Goal: Information Seeking & Learning: Learn about a topic

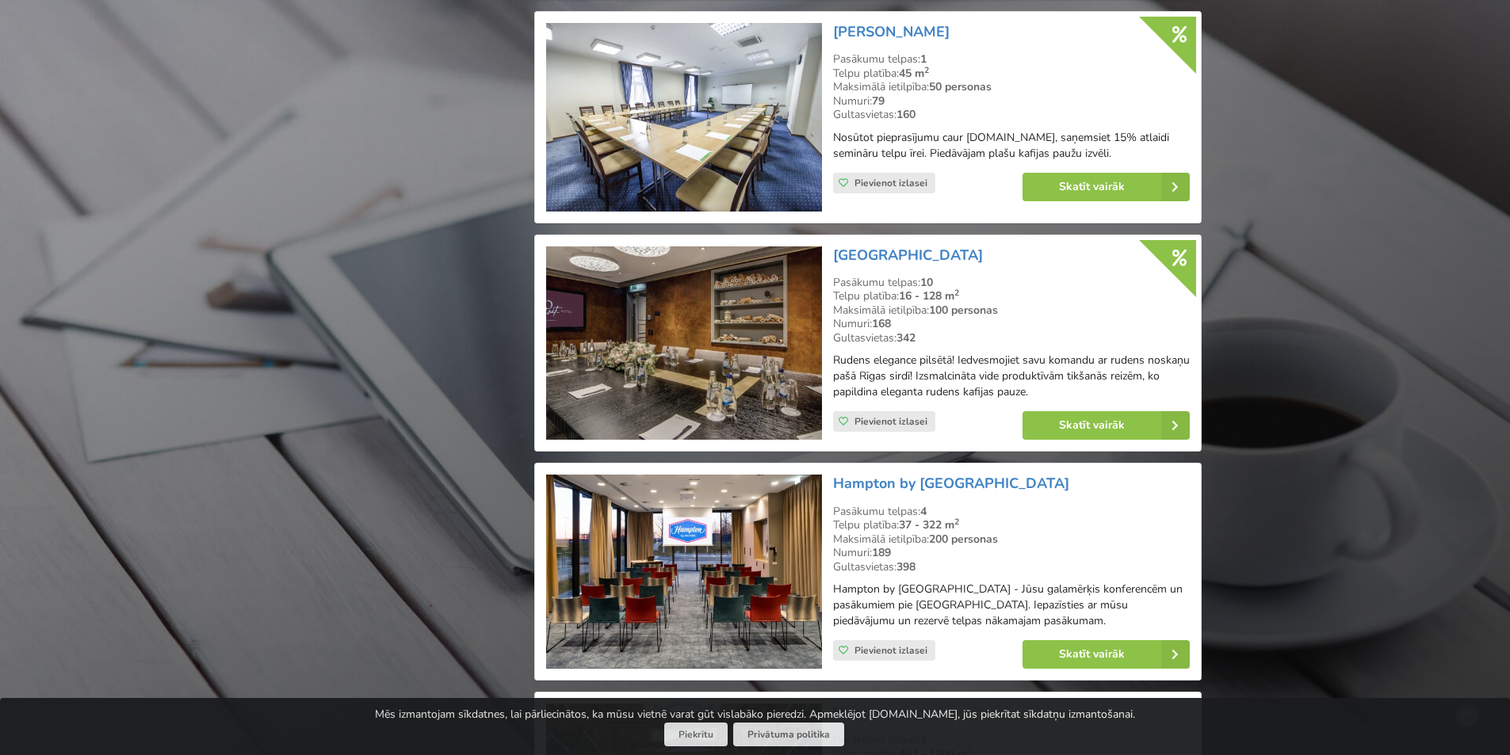
scroll to position [5152, 0]
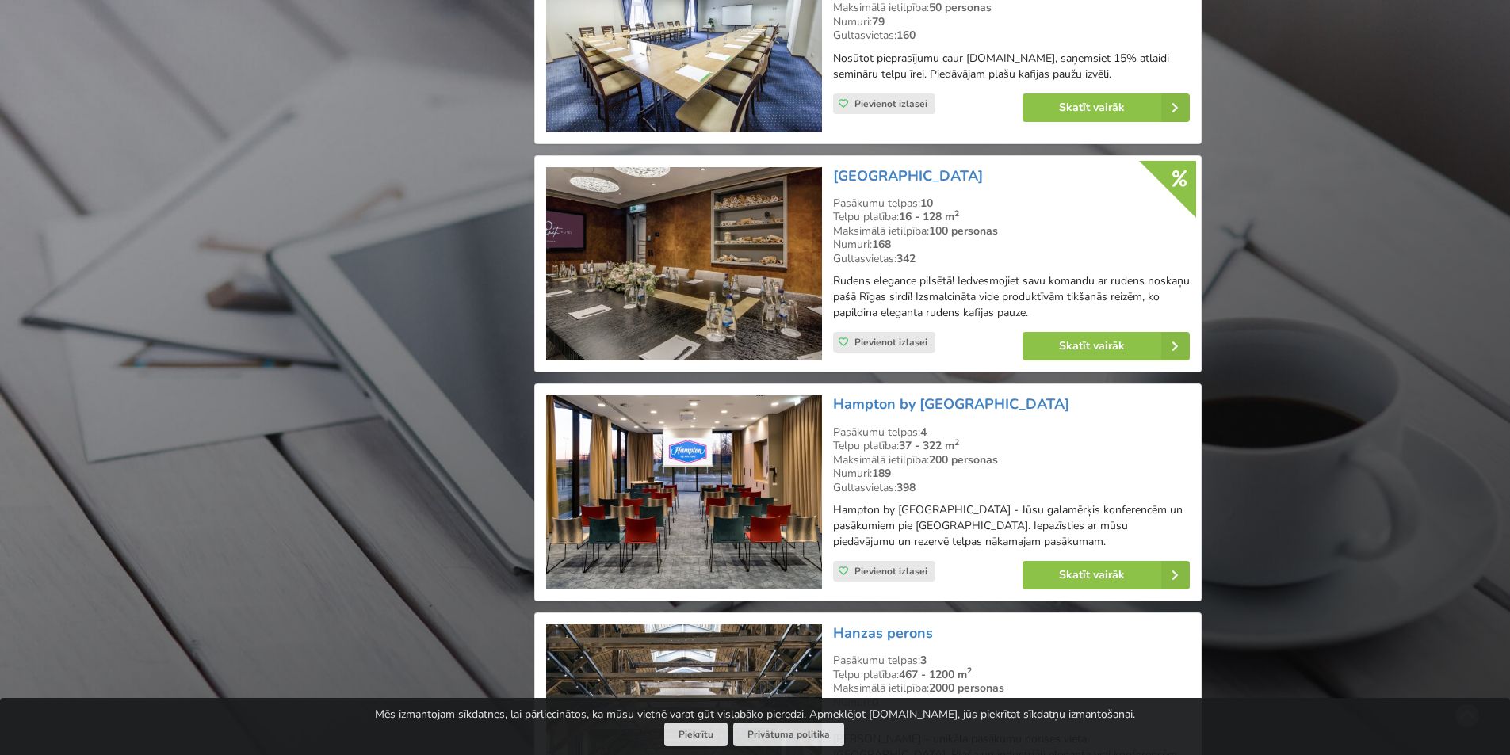
click at [628, 271] on img at bounding box center [683, 264] width 275 height 194
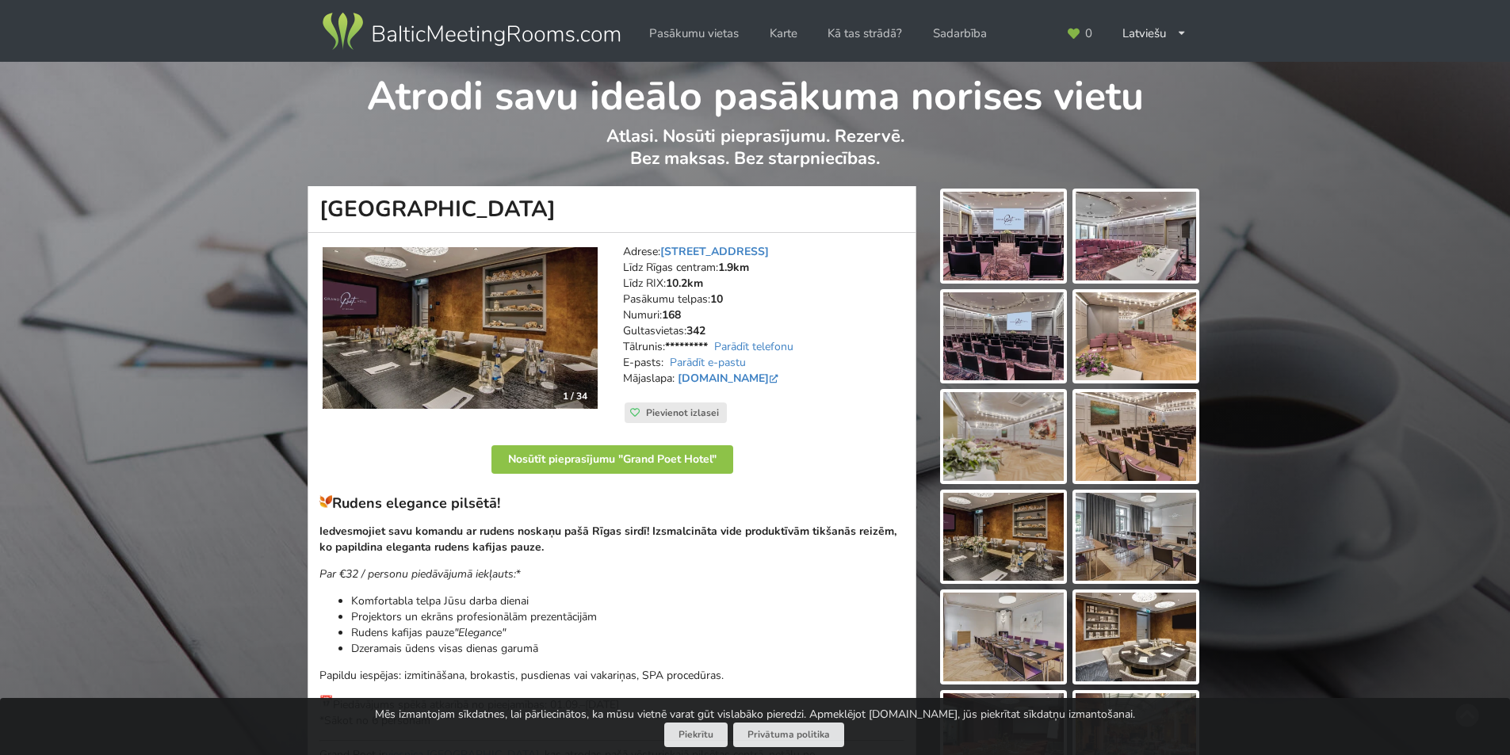
click at [1013, 244] on img at bounding box center [1003, 236] width 120 height 89
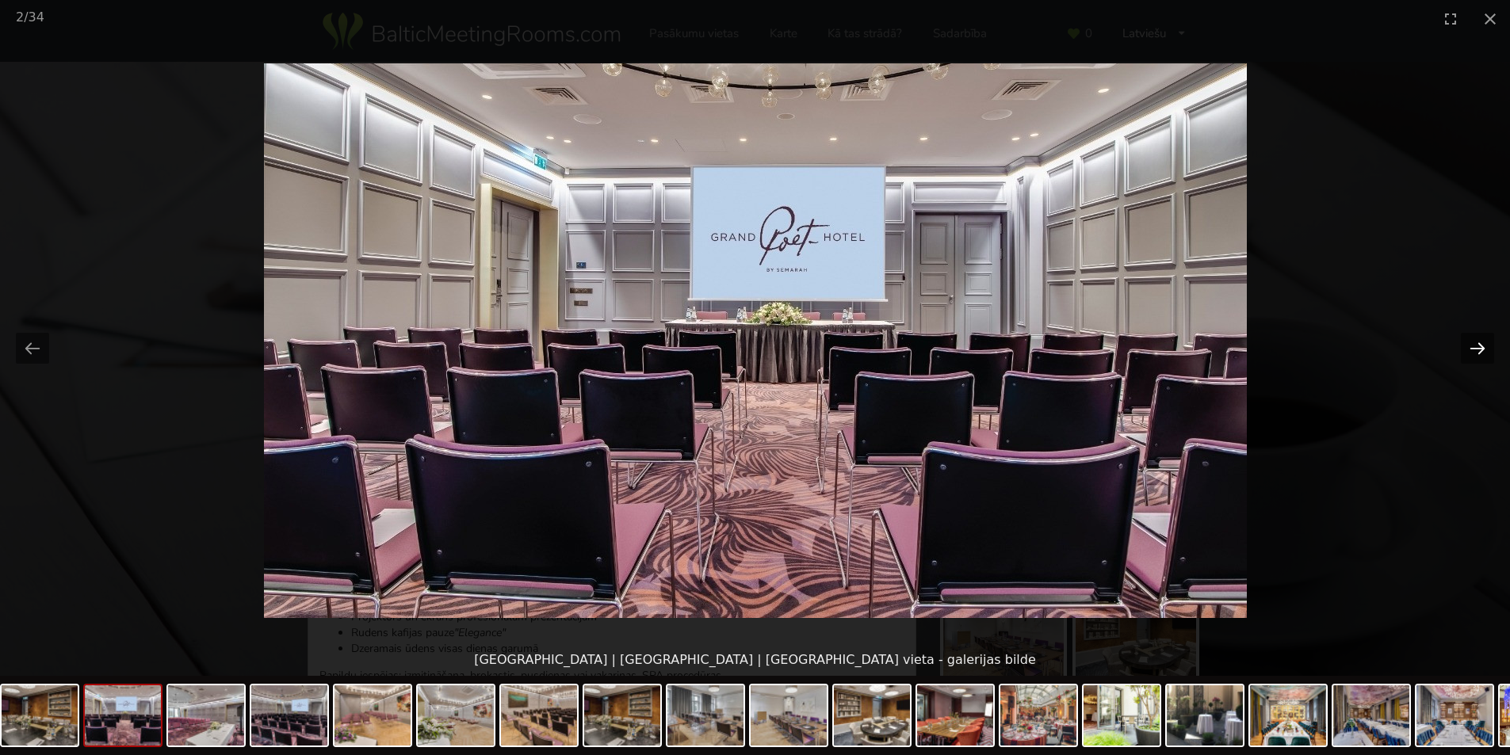
click at [1474, 348] on button "Next slide" at bounding box center [1477, 348] width 33 height 31
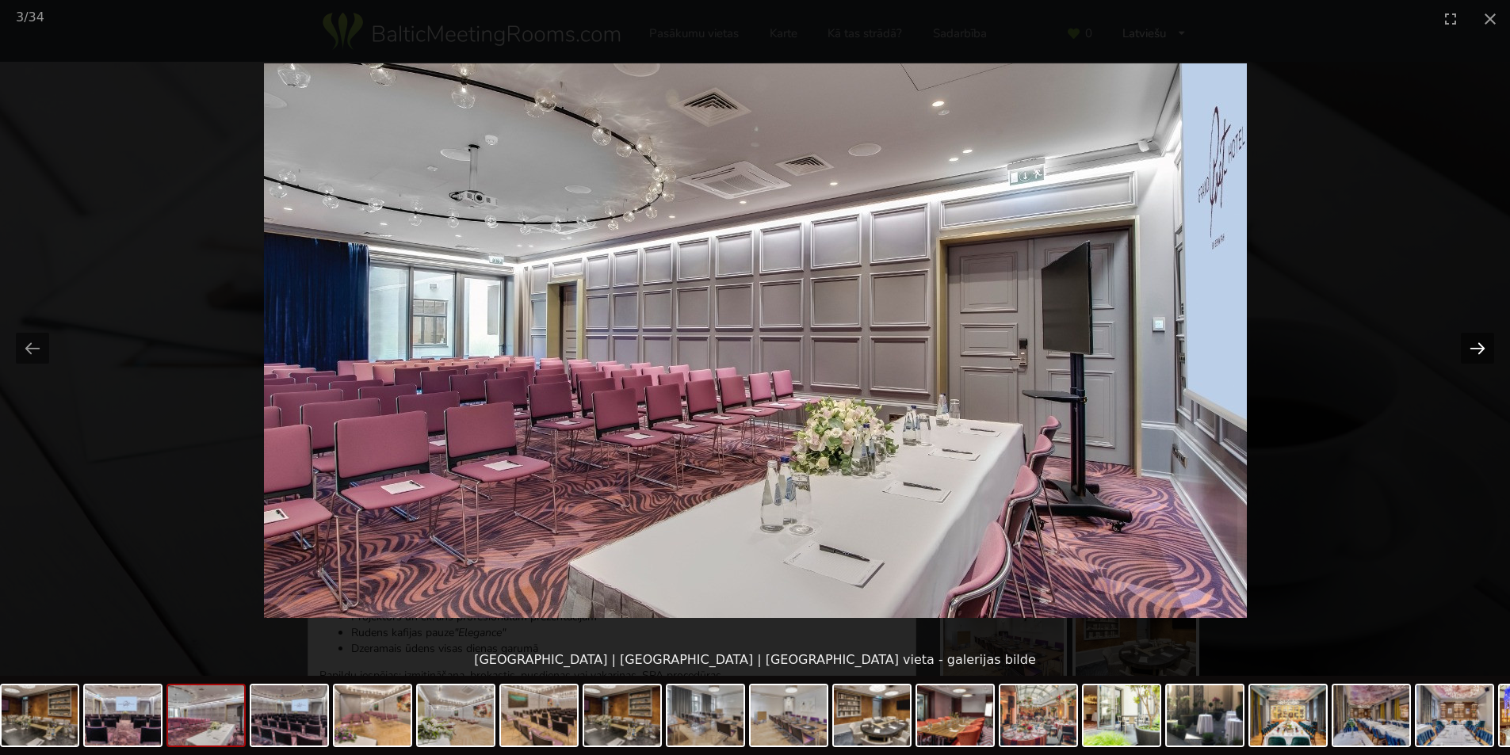
click at [1474, 348] on button "Next slide" at bounding box center [1477, 348] width 33 height 31
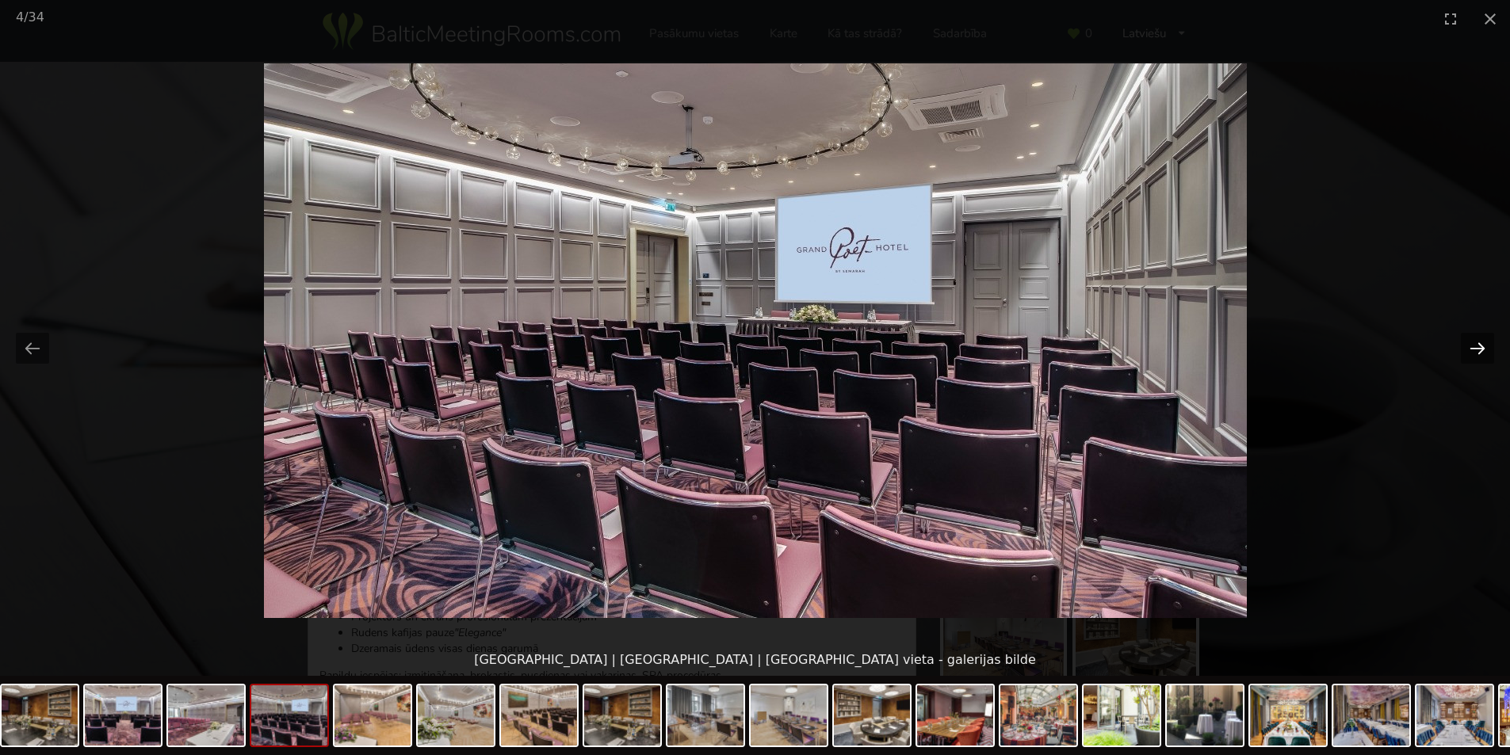
click at [1474, 348] on button "Next slide" at bounding box center [1477, 348] width 33 height 31
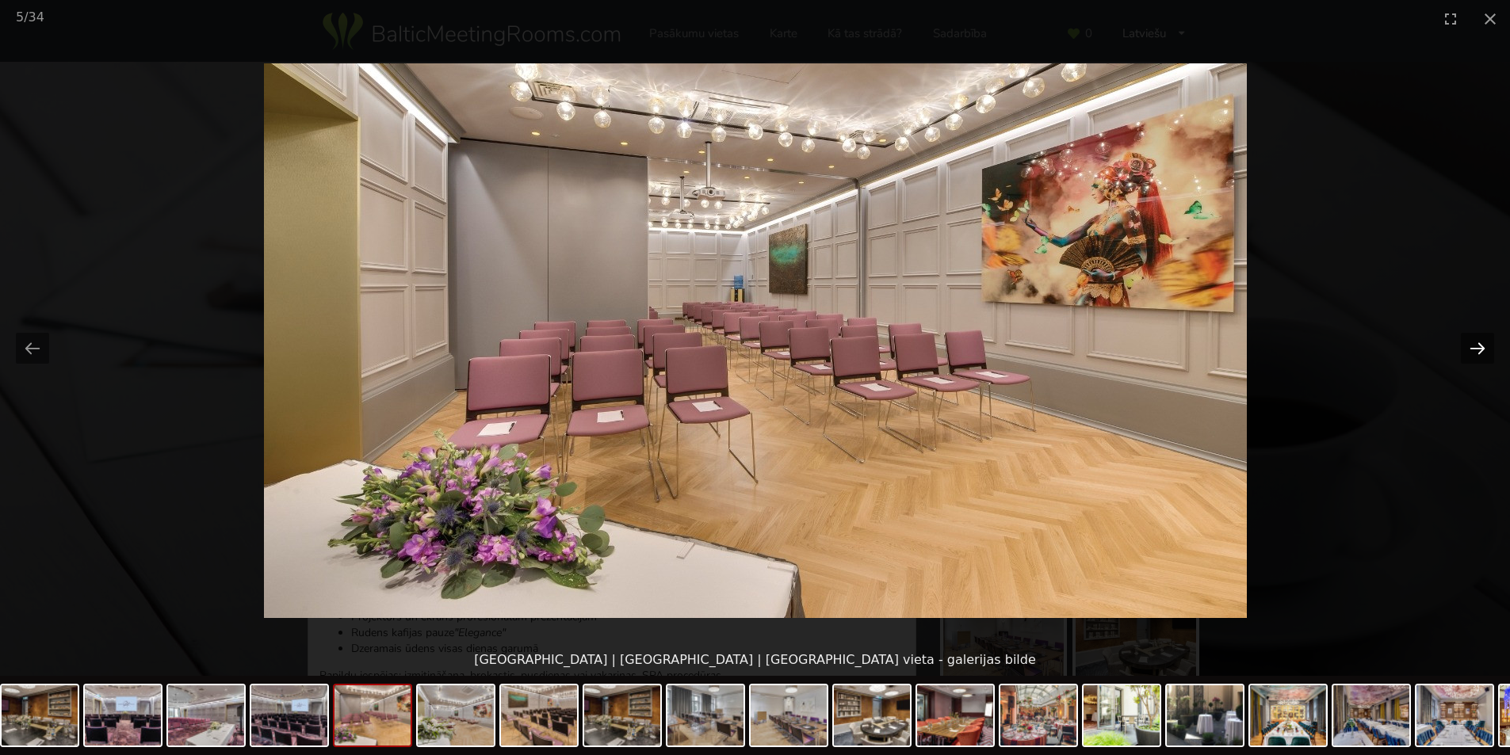
click at [1474, 348] on button "Next slide" at bounding box center [1477, 348] width 33 height 31
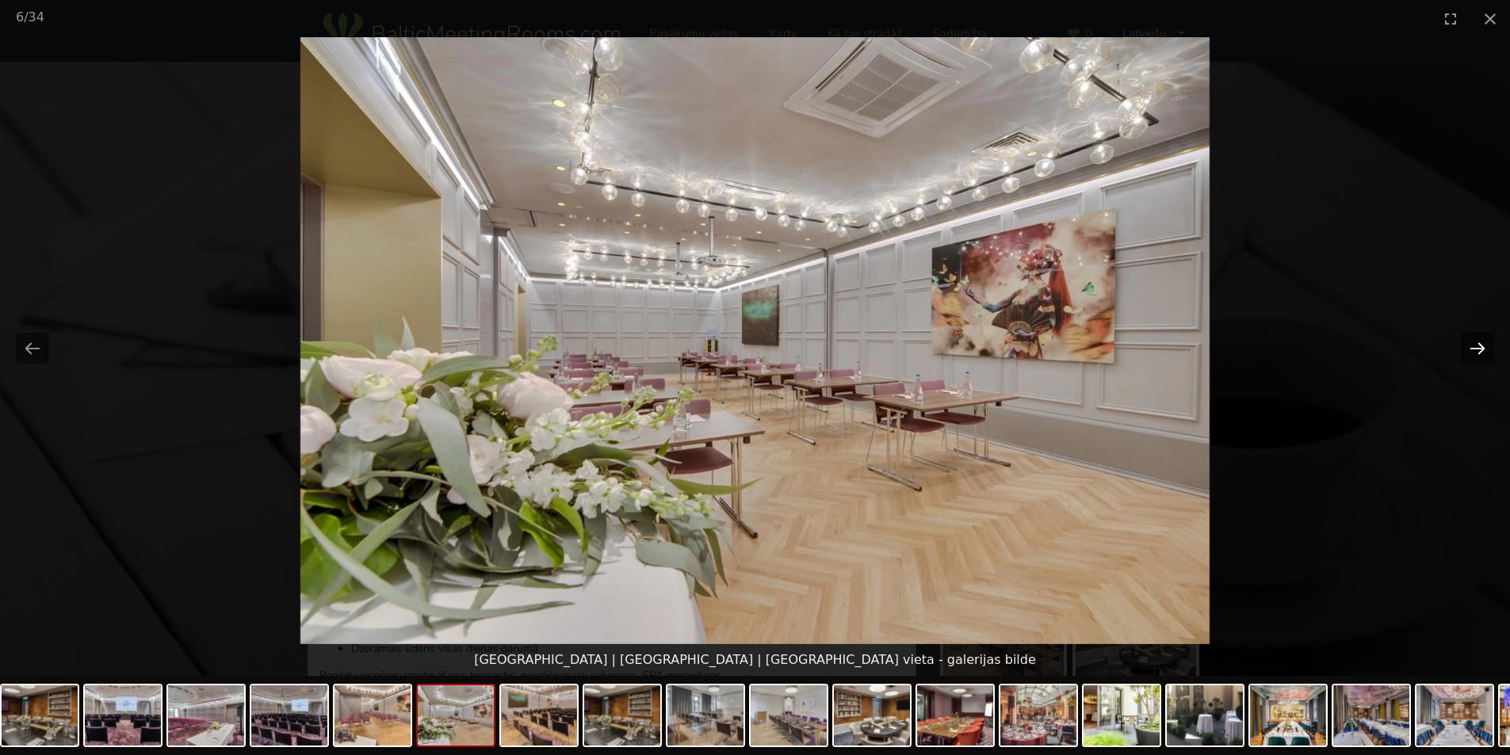
click at [1473, 348] on button "Next slide" at bounding box center [1477, 348] width 33 height 31
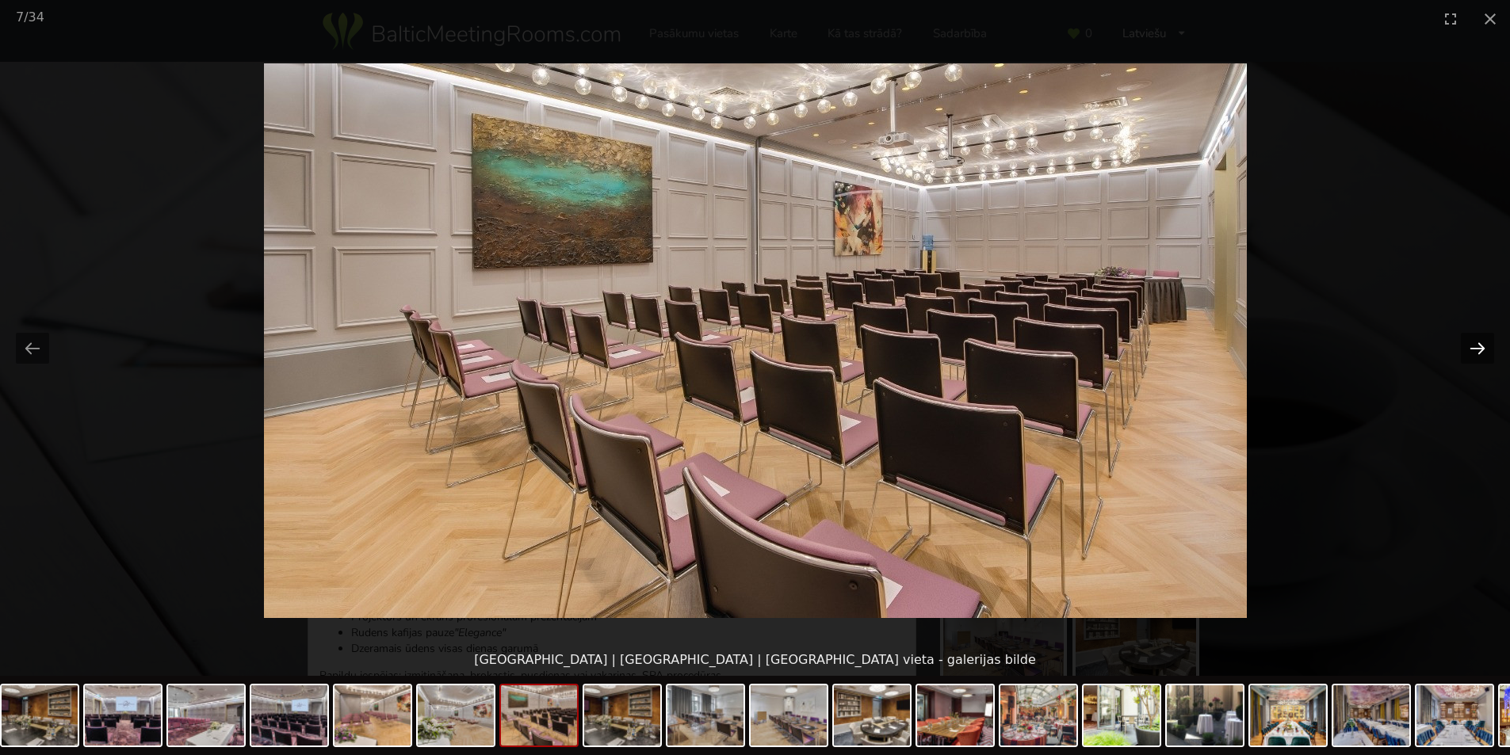
click at [1473, 348] on button "Next slide" at bounding box center [1477, 348] width 33 height 31
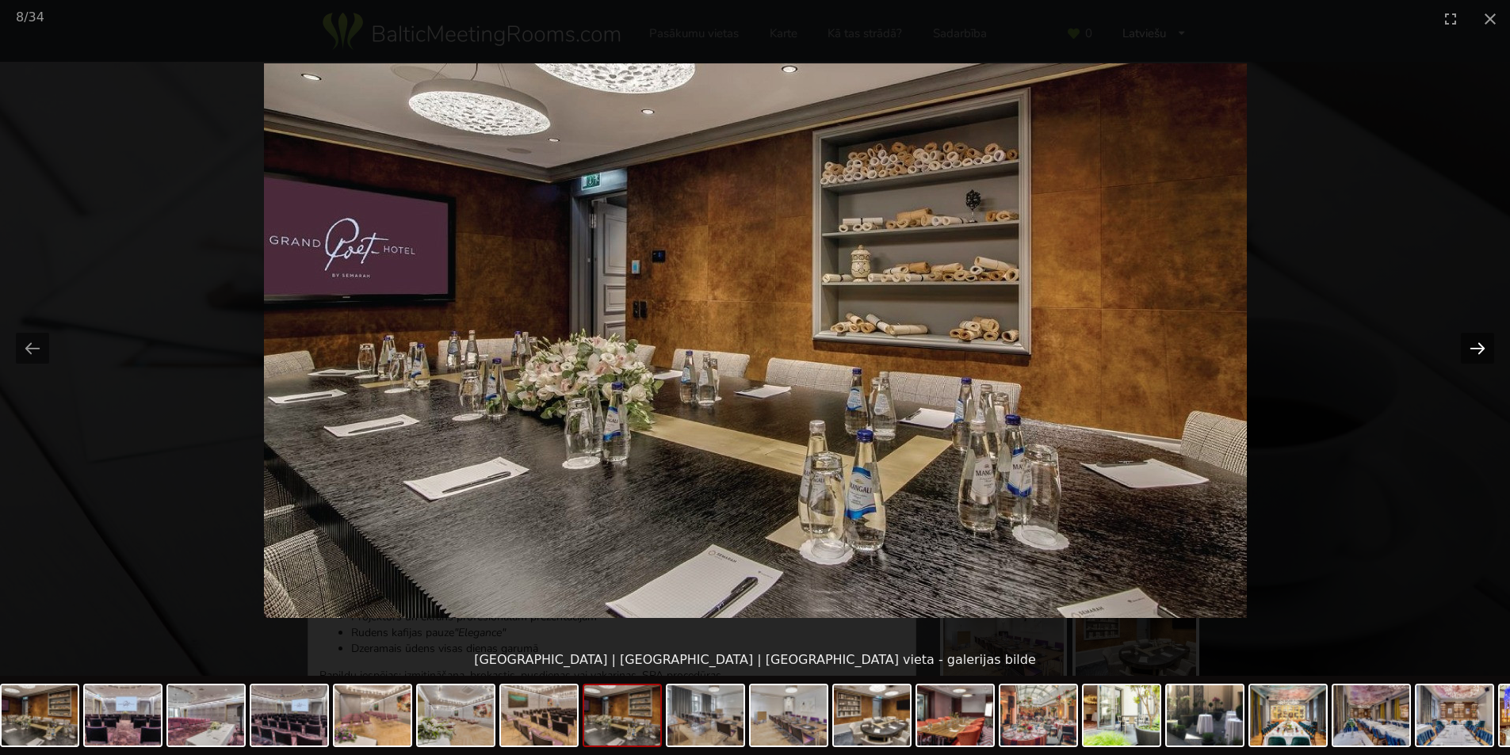
click at [1473, 348] on button "Next slide" at bounding box center [1477, 348] width 33 height 31
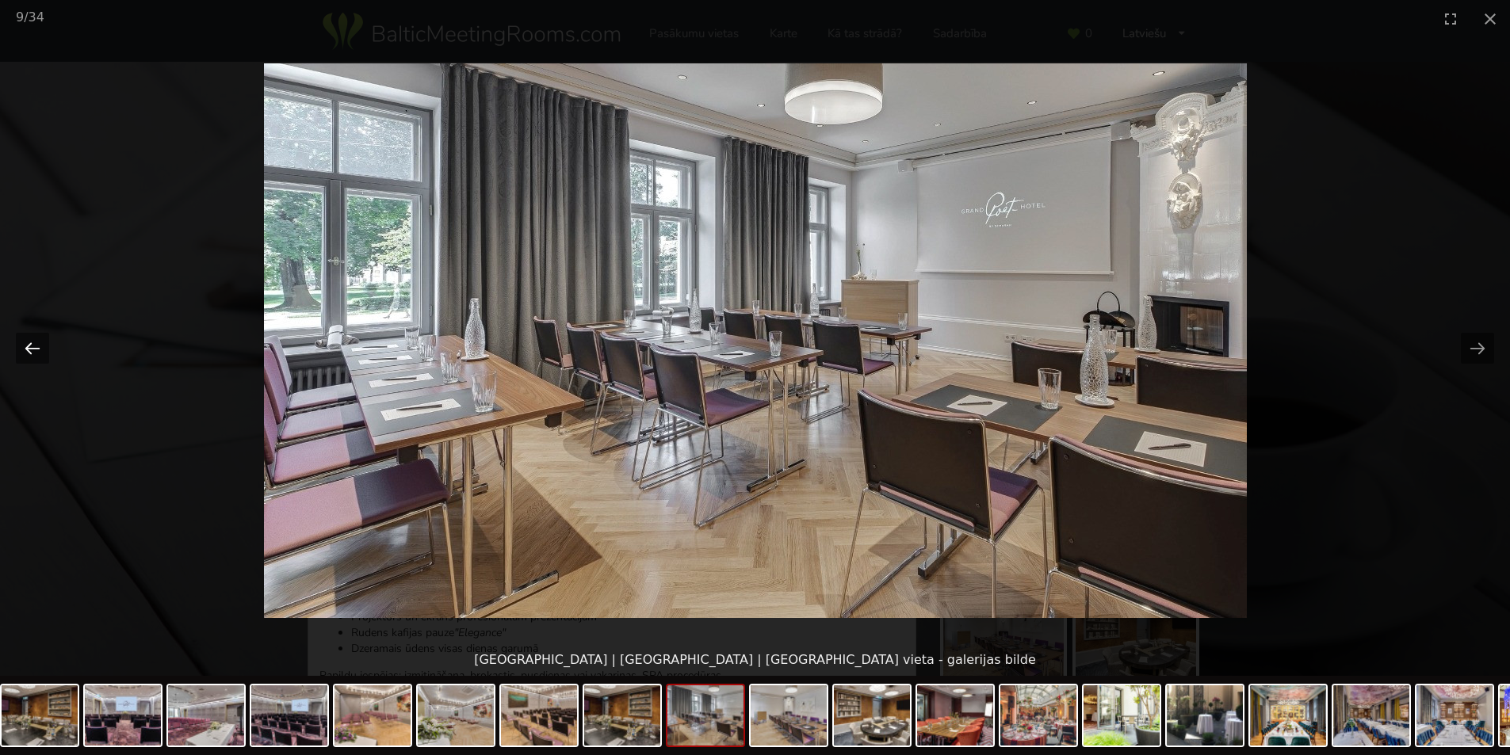
click at [44, 341] on button "Previous slide" at bounding box center [32, 348] width 33 height 31
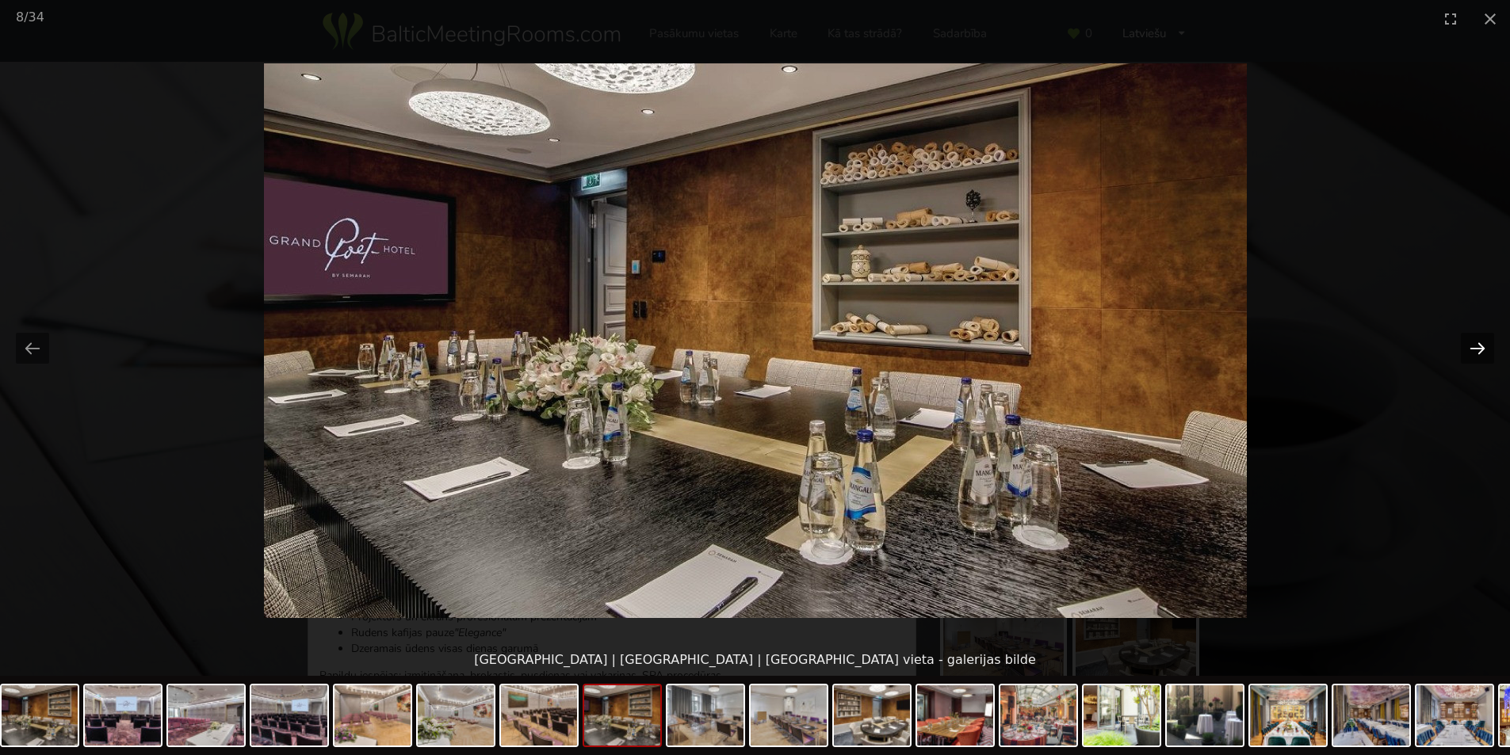
click at [1478, 342] on button "Next slide" at bounding box center [1477, 348] width 33 height 31
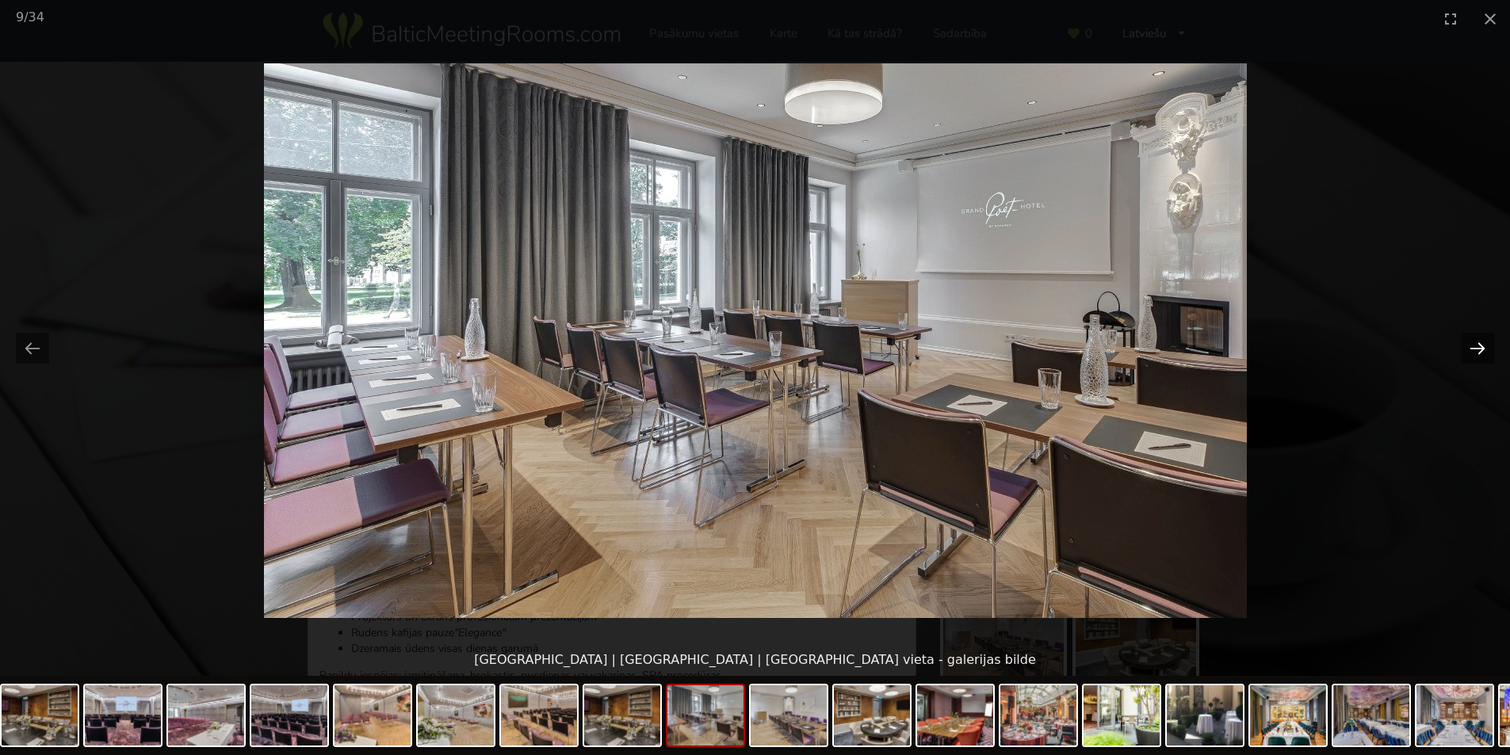
click at [1478, 342] on button "Next slide" at bounding box center [1477, 348] width 33 height 31
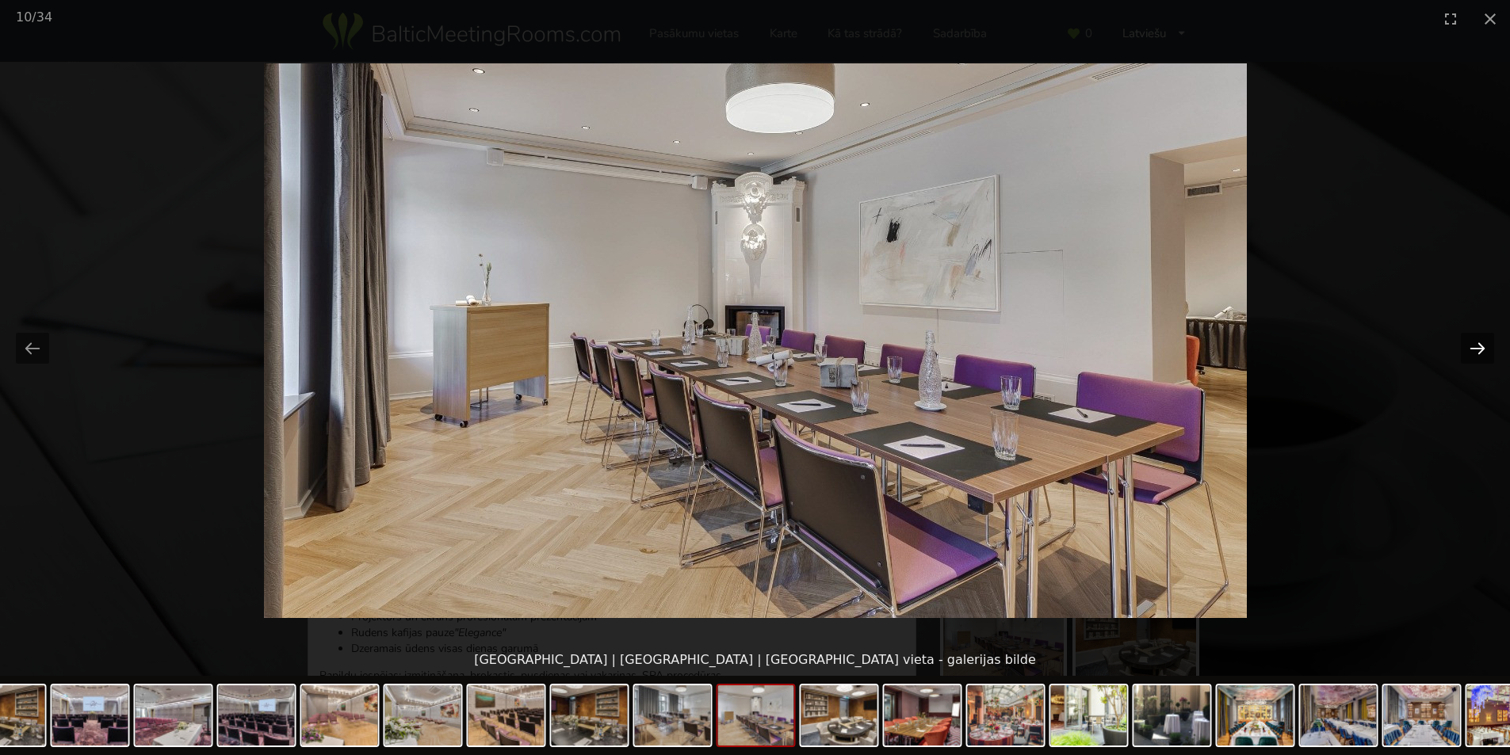
click at [1478, 342] on button "Next slide" at bounding box center [1477, 348] width 33 height 31
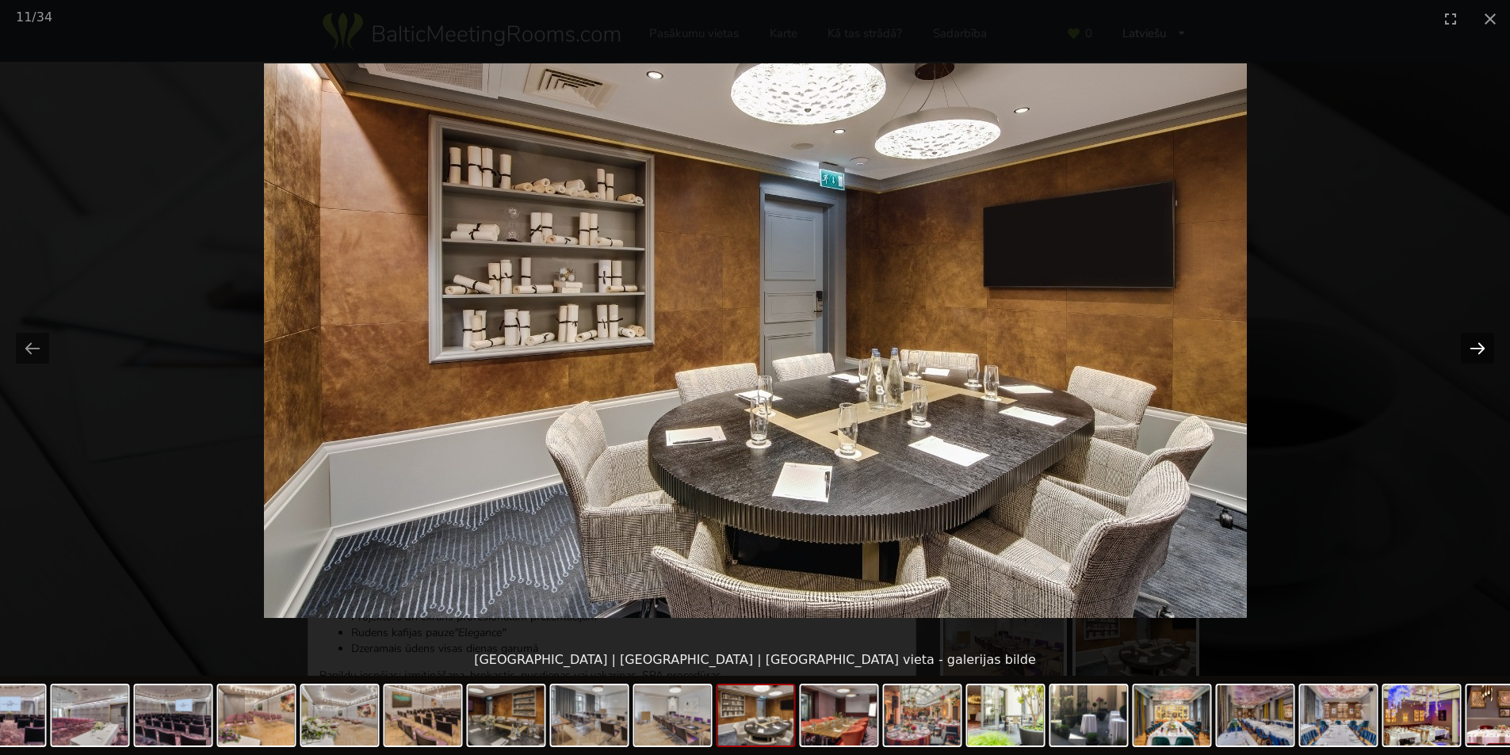
click at [1478, 342] on button "Next slide" at bounding box center [1477, 348] width 33 height 31
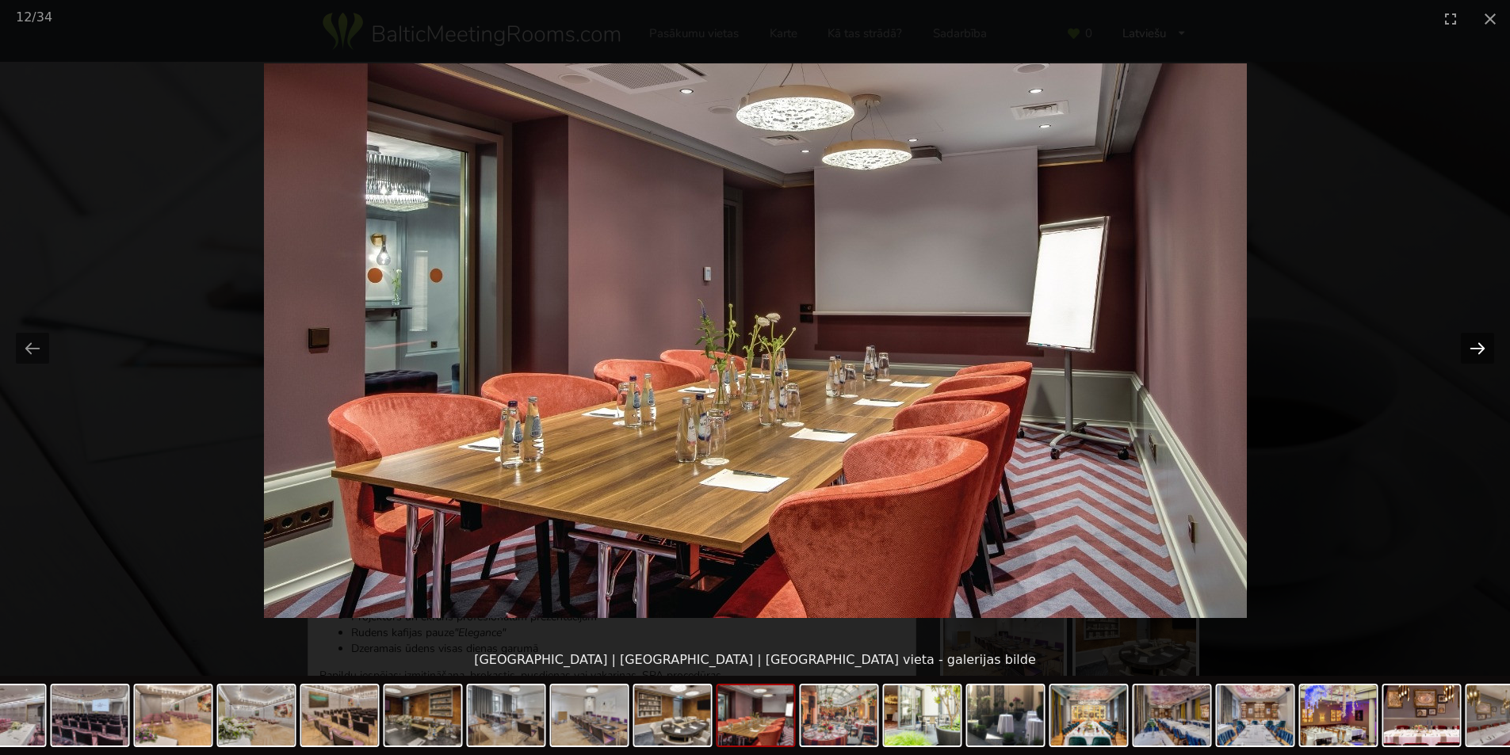
click at [1478, 342] on button "Next slide" at bounding box center [1477, 348] width 33 height 31
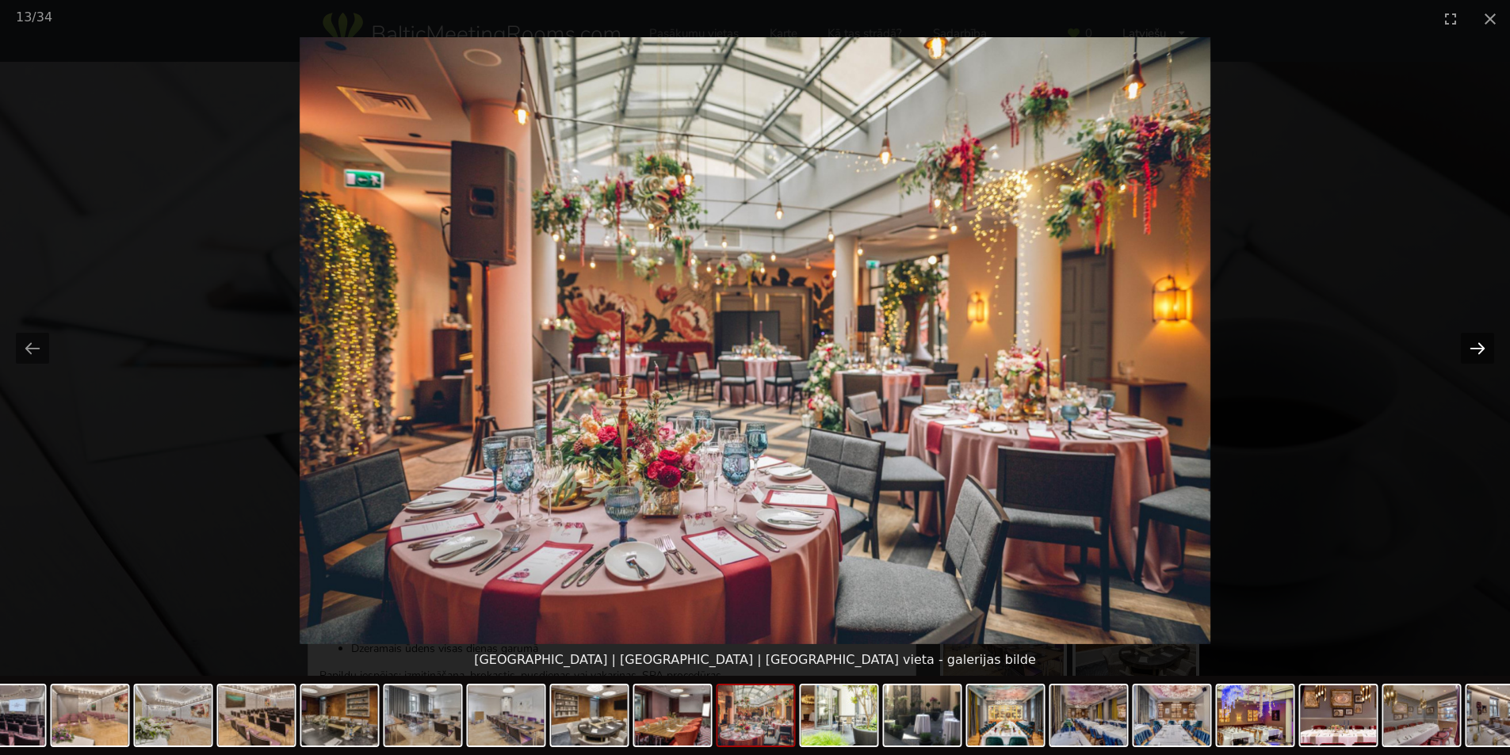
click at [1478, 342] on button "Next slide" at bounding box center [1477, 348] width 33 height 31
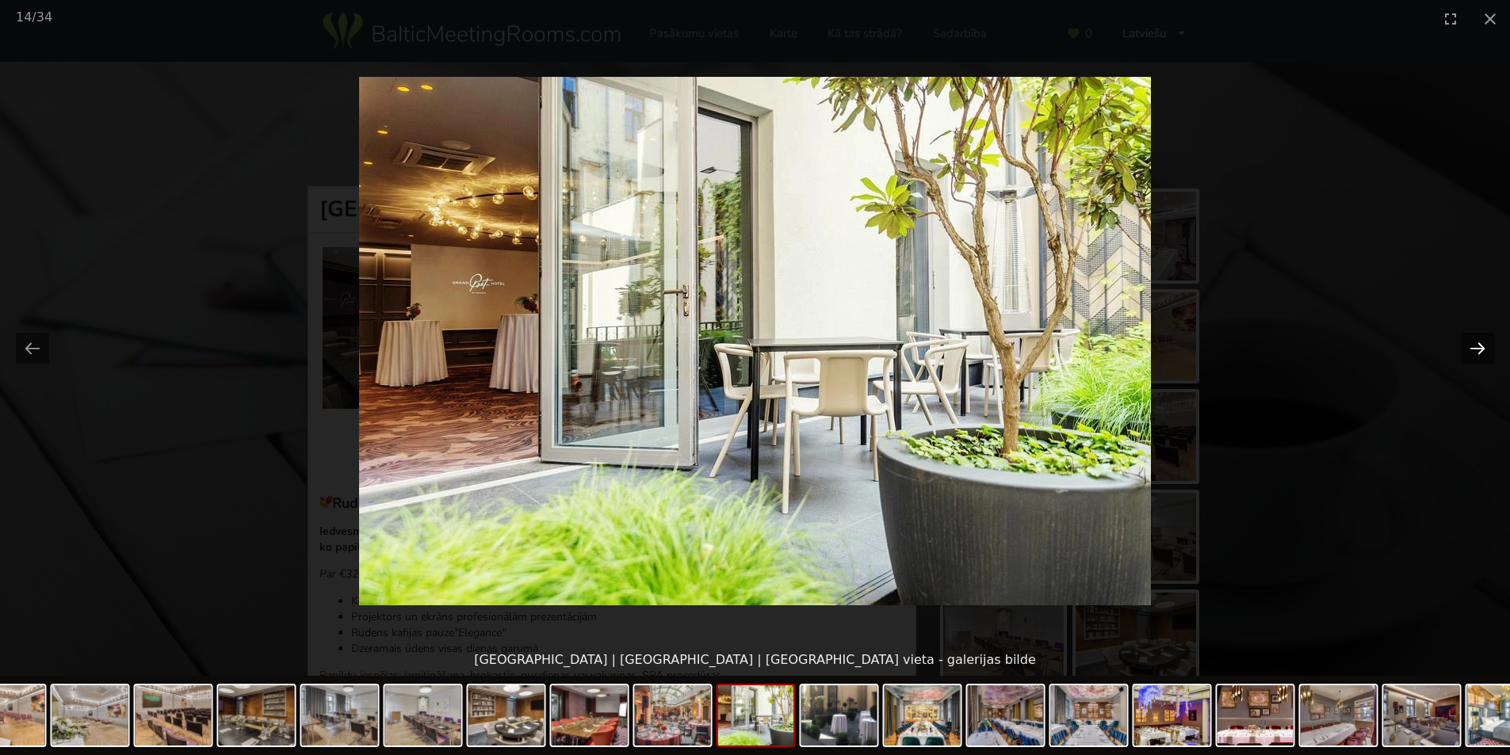
click at [1478, 342] on button "Next slide" at bounding box center [1477, 348] width 33 height 31
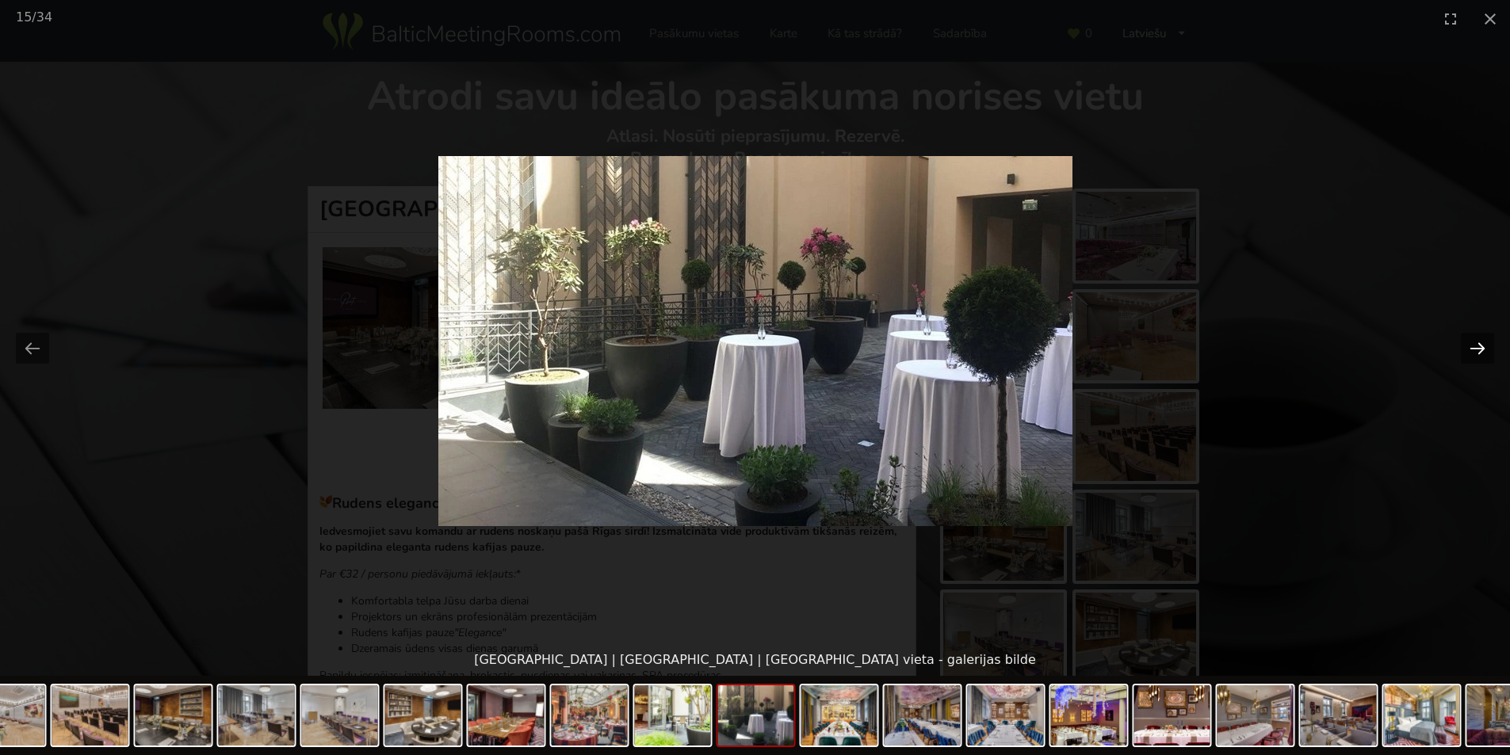
click at [1478, 342] on button "Next slide" at bounding box center [1477, 348] width 33 height 31
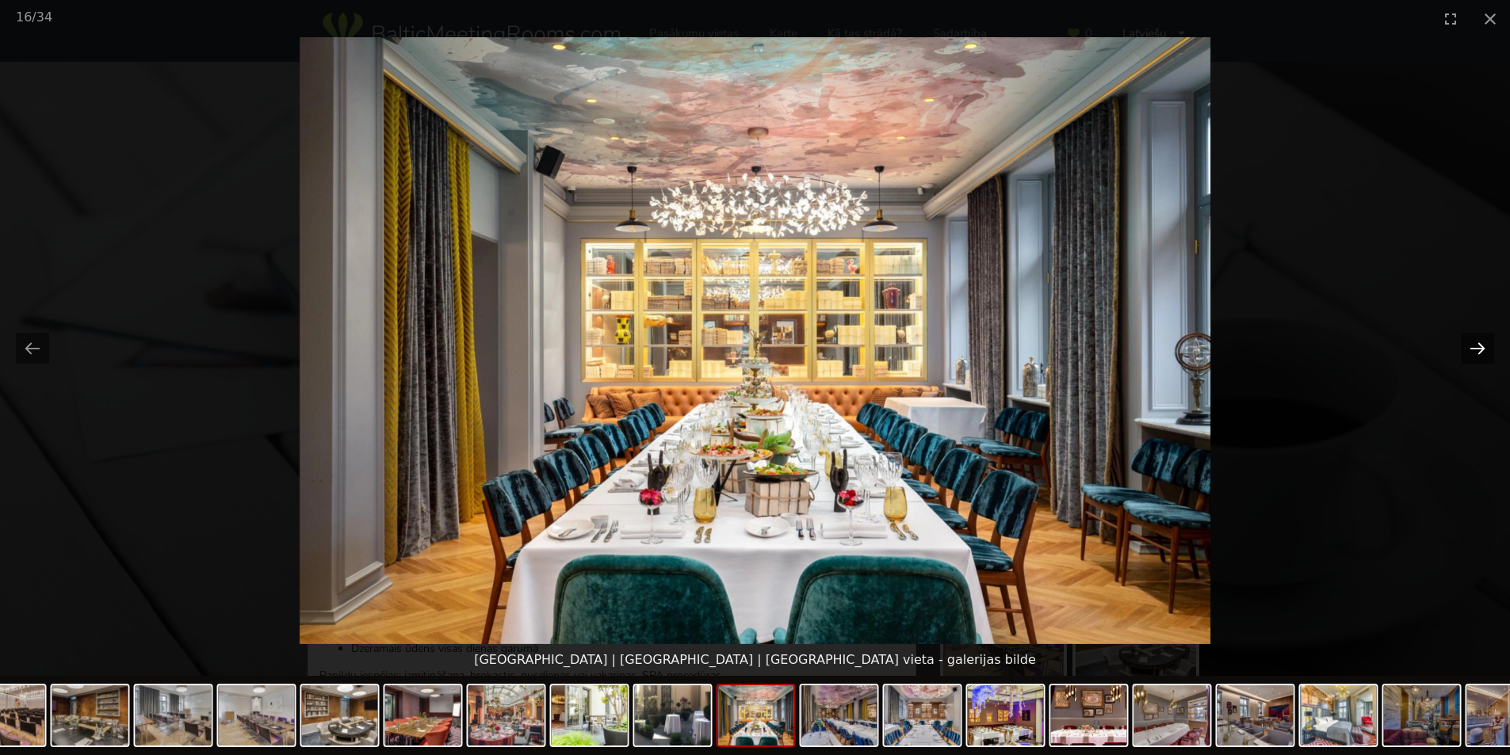
click at [1478, 342] on button "Next slide" at bounding box center [1477, 348] width 33 height 31
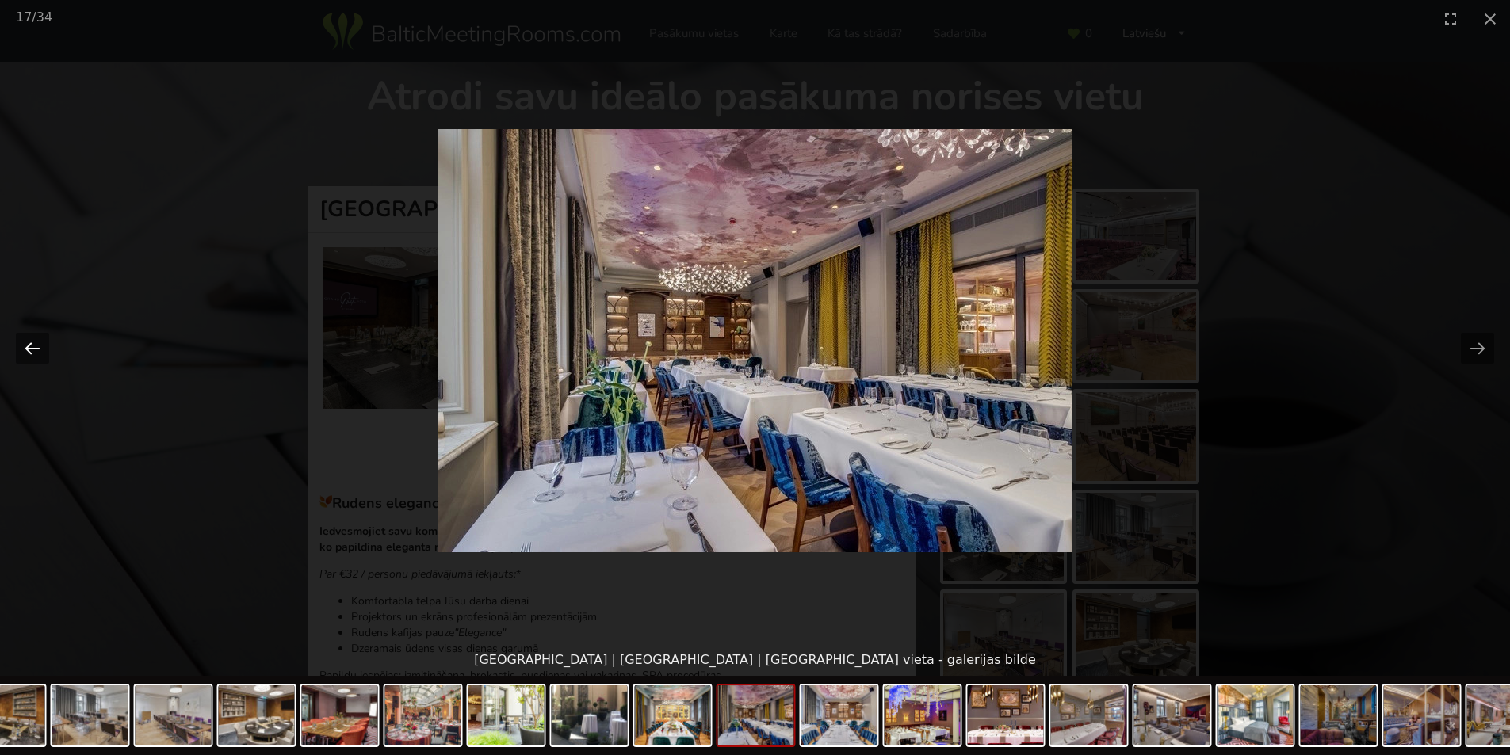
click at [27, 345] on button "Previous slide" at bounding box center [32, 348] width 33 height 31
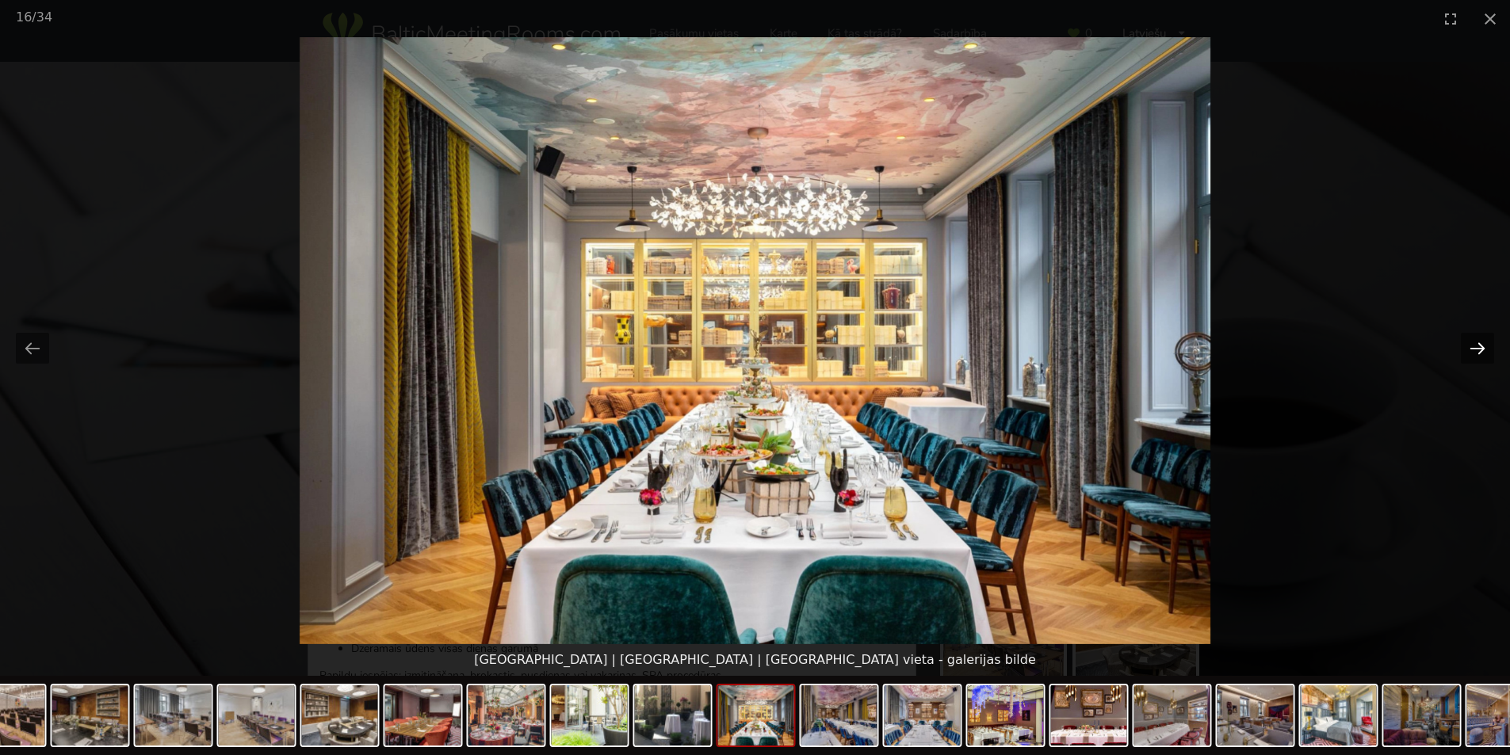
click at [1489, 347] on button "Next slide" at bounding box center [1477, 348] width 33 height 31
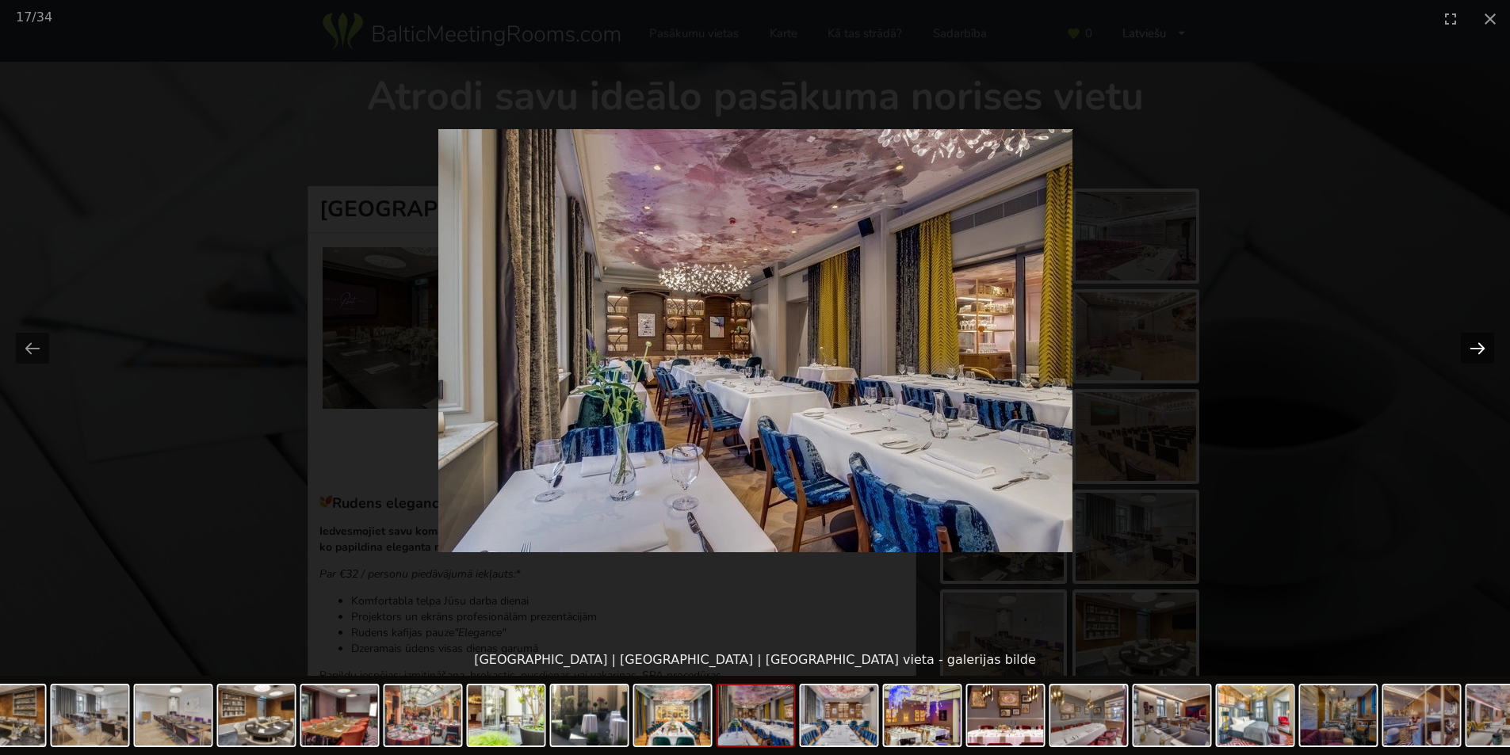
click at [1489, 347] on button "Next slide" at bounding box center [1477, 348] width 33 height 31
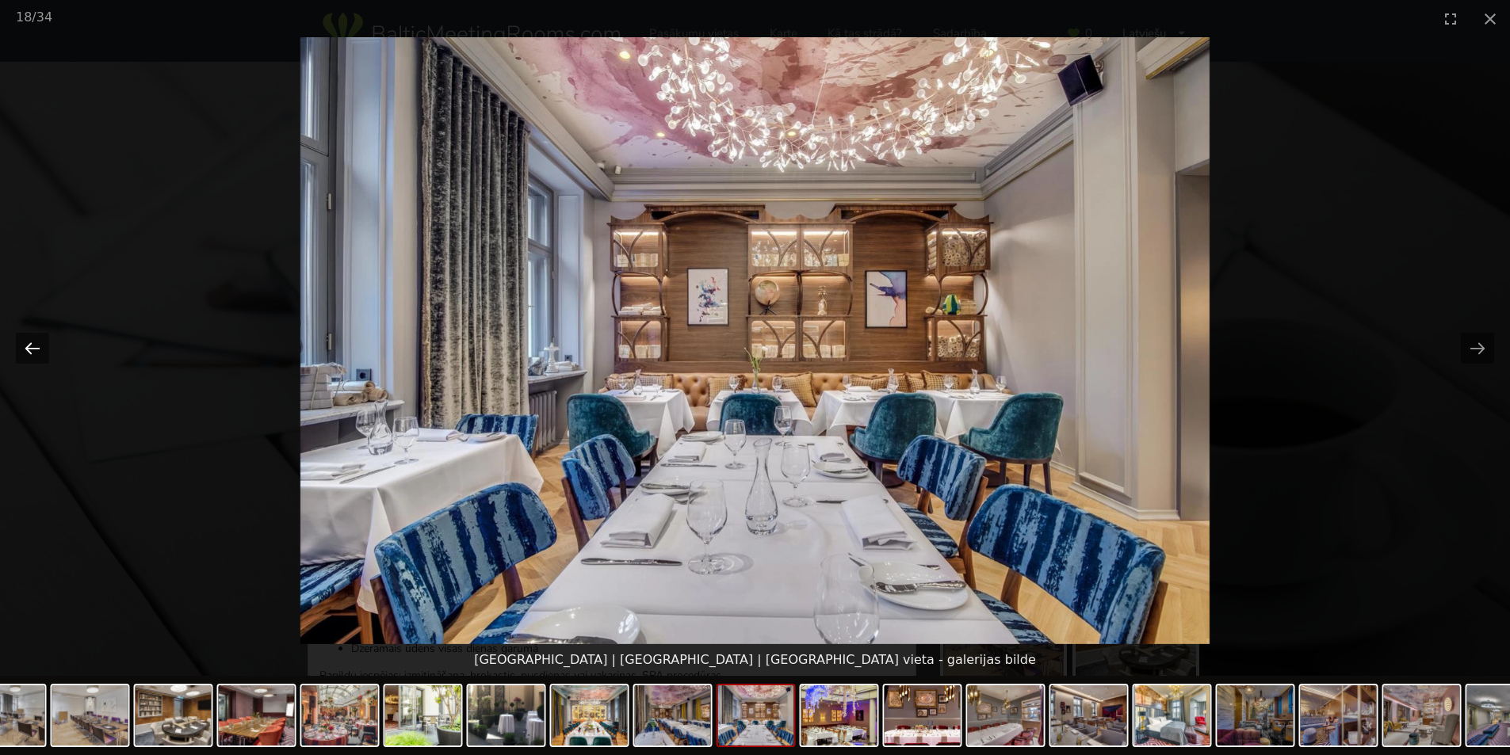
click at [28, 346] on button "Previous slide" at bounding box center [32, 348] width 33 height 31
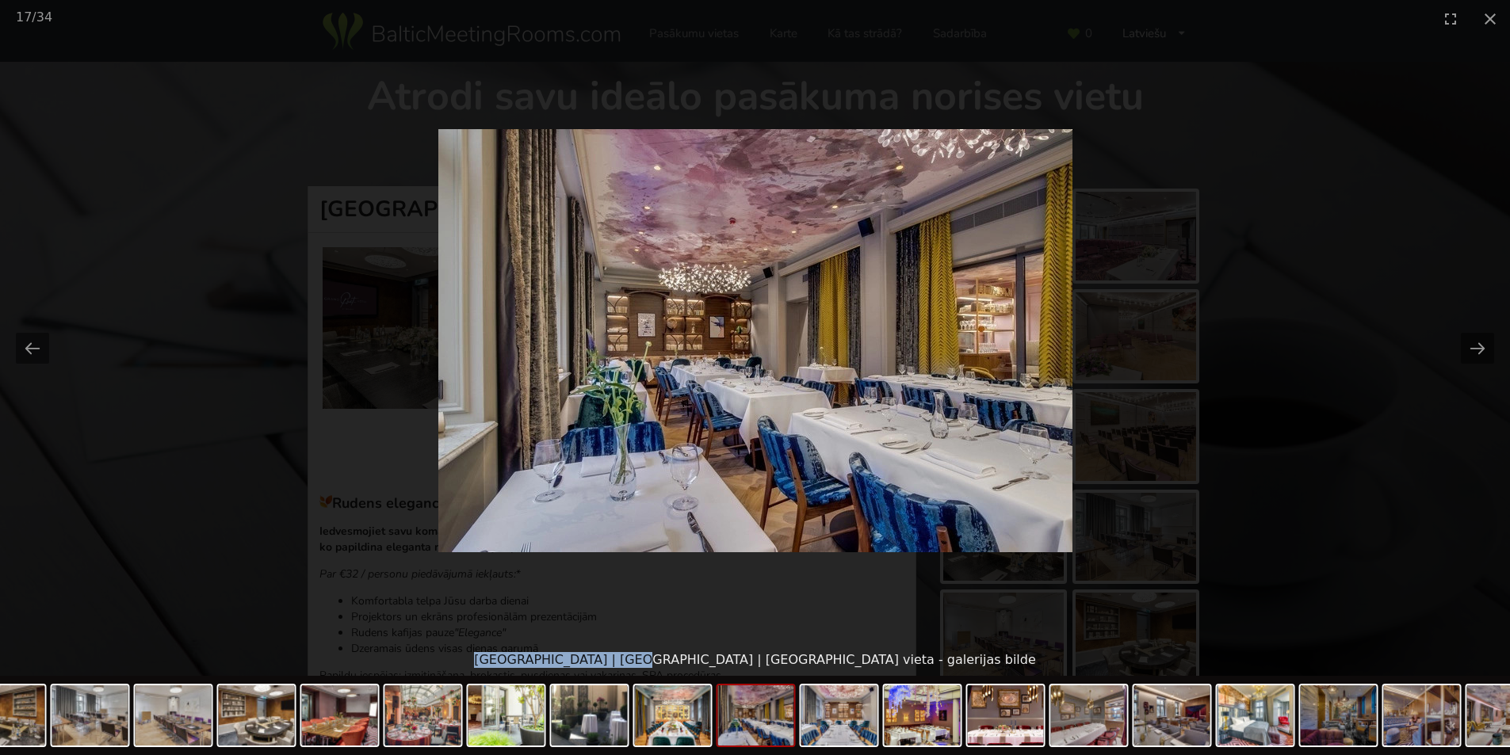
drag, startPoint x: 610, startPoint y: 661, endPoint x: 730, endPoint y: 660, distance: 119.7
click at [730, 660] on div "Grand Poet Hotel | Rīga | Pasākumu vieta - galerijas bilde" at bounding box center [755, 660] width 1510 height 32
click at [1501, 14] on button "Close gallery" at bounding box center [1490, 18] width 40 height 37
